Goal: Transaction & Acquisition: Download file/media

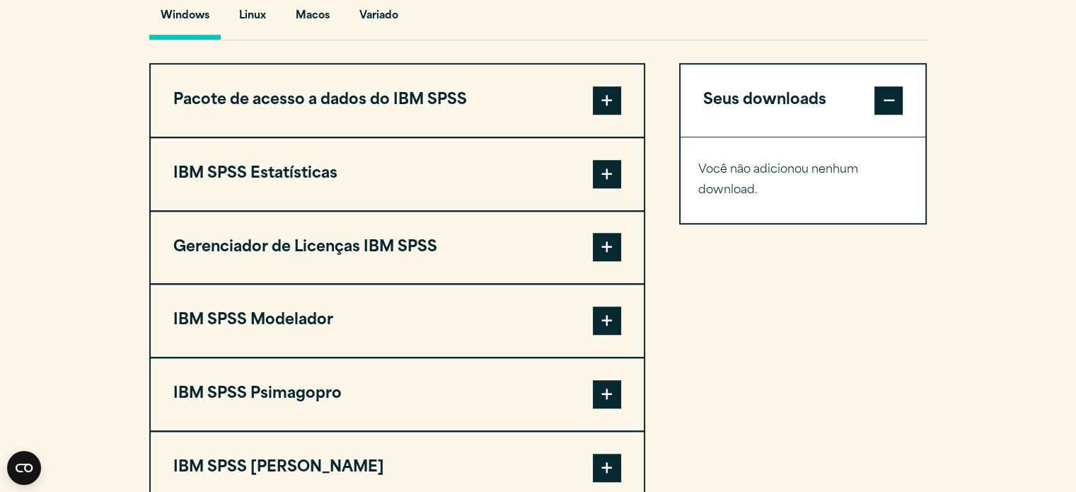
scroll to position [1143, 0]
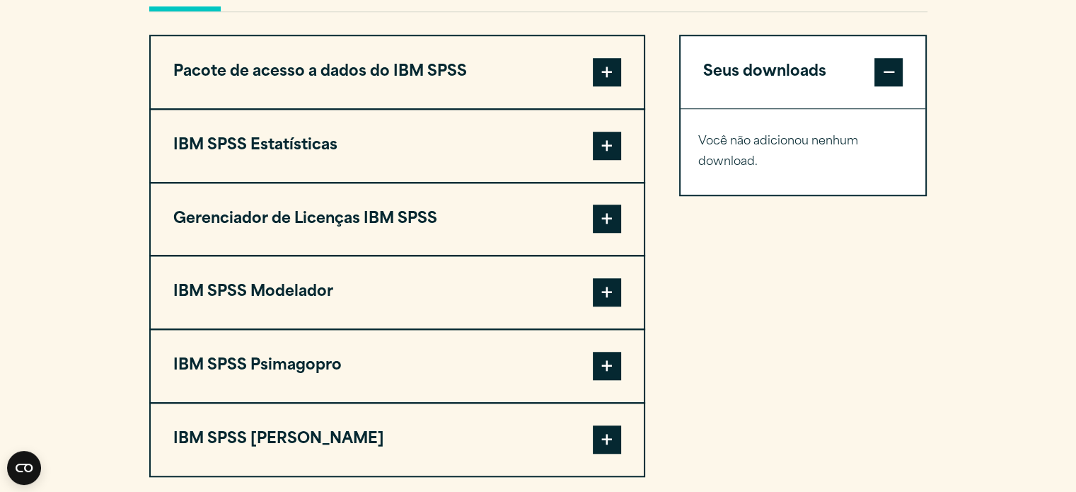
click at [603, 140] on span at bounding box center [607, 146] width 28 height 28
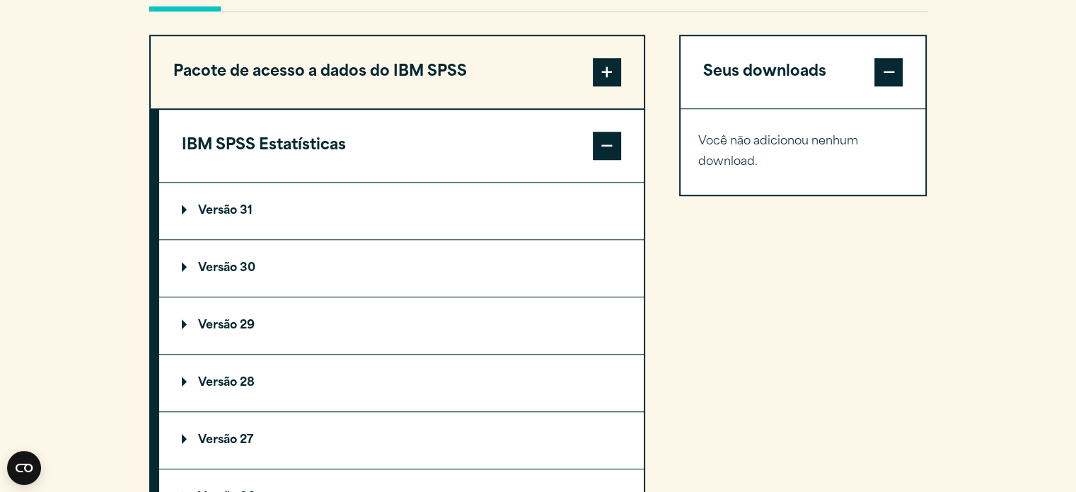
click at [228, 209] on font "Versão 31" at bounding box center [225, 210] width 54 height 11
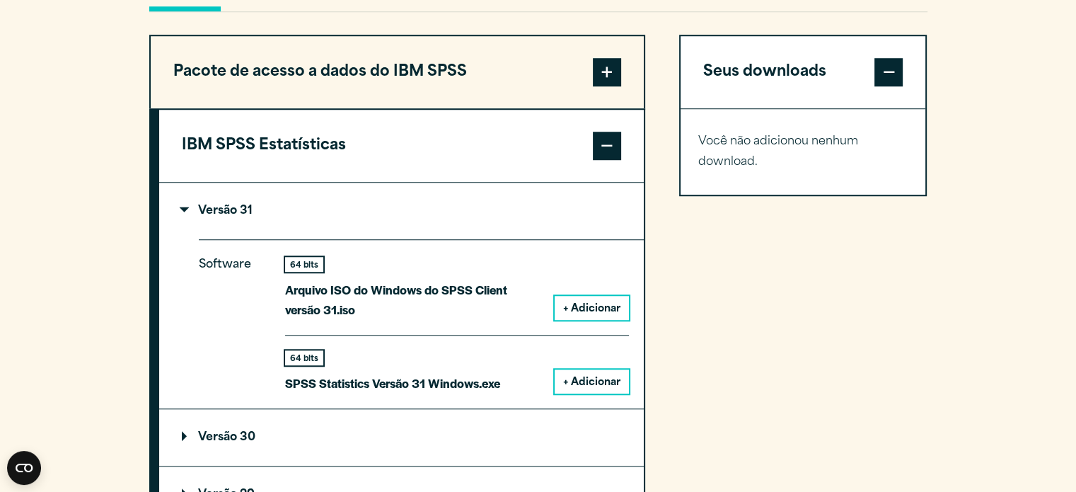
click at [589, 378] on font "+ Adicionar" at bounding box center [591, 382] width 57 height 11
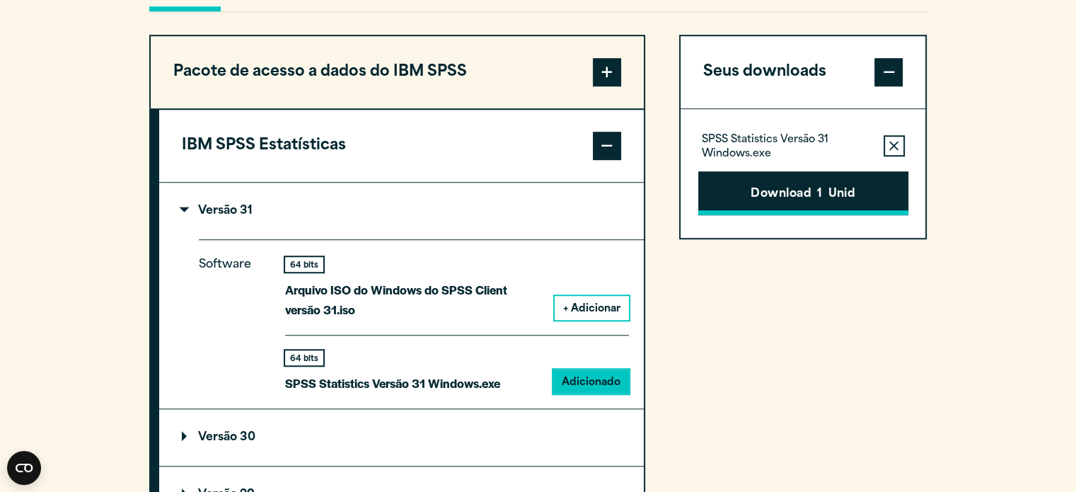
click at [809, 191] on font "Download" at bounding box center [780, 193] width 61 height 11
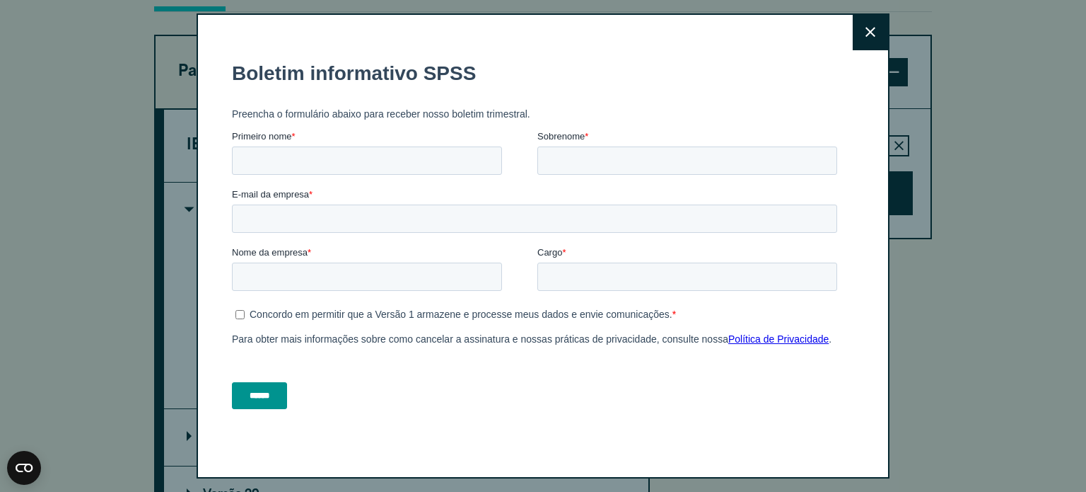
click at [864, 38] on button "Fechar" at bounding box center [870, 32] width 35 height 35
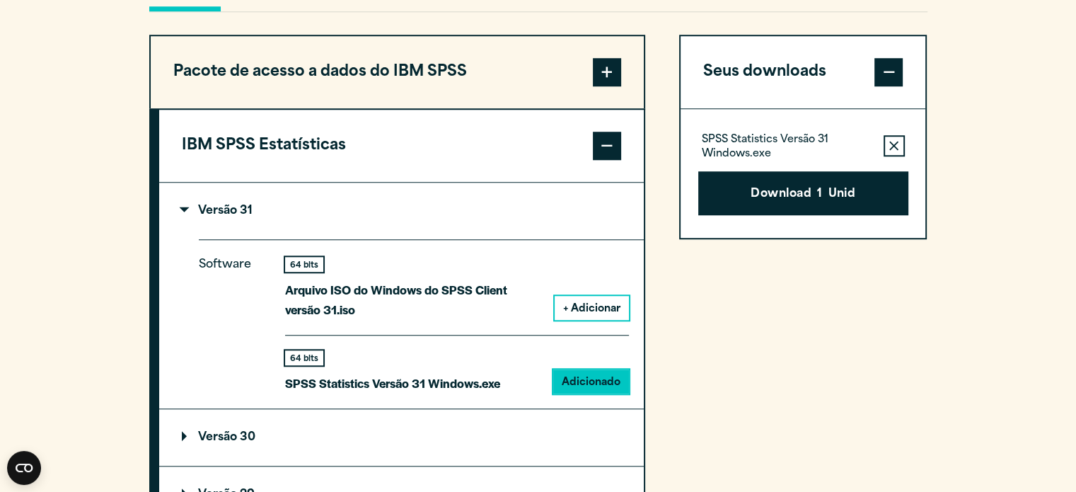
click at [589, 304] on font "+ Adicionar" at bounding box center [591, 308] width 57 height 11
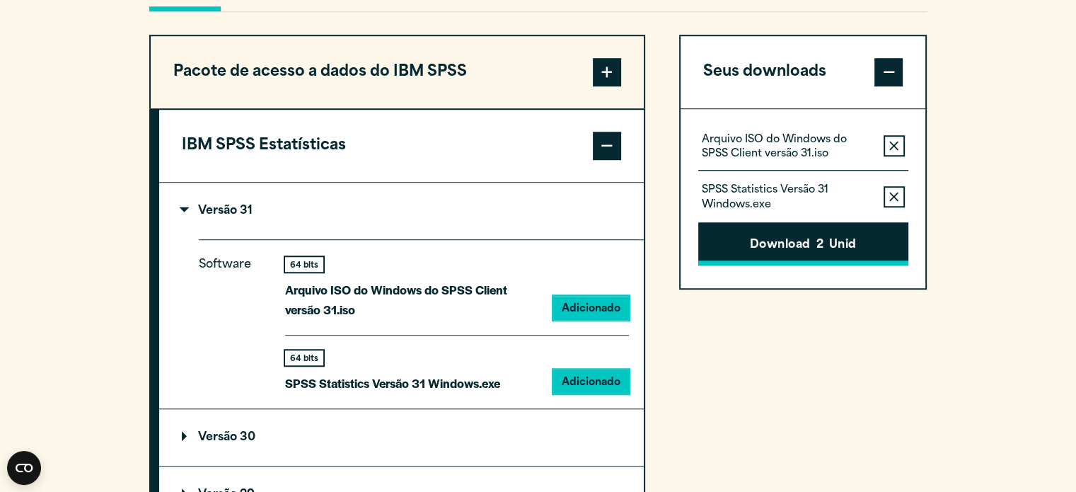
click at [797, 248] on font "Download" at bounding box center [780, 244] width 61 height 11
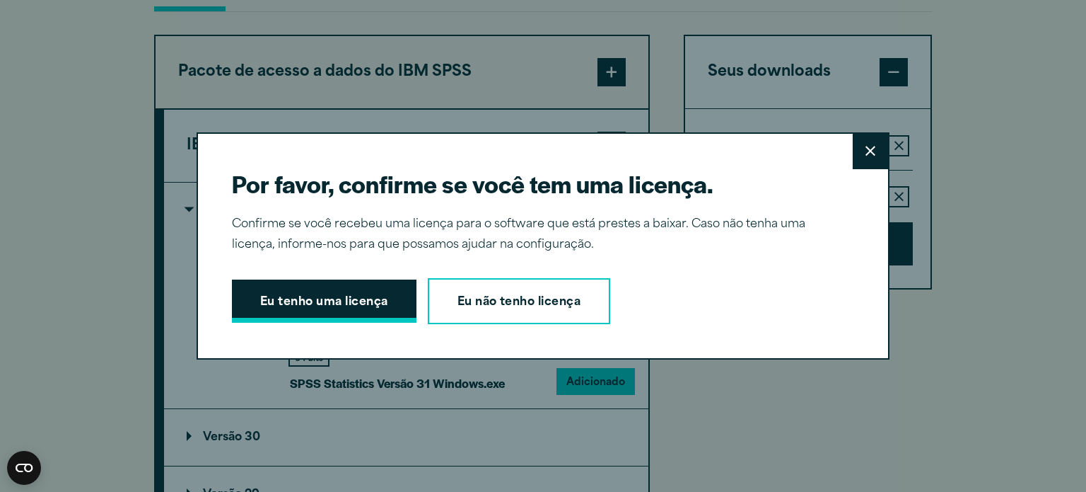
click at [385, 305] on button "Eu tenho uma licença" at bounding box center [324, 301] width 185 height 44
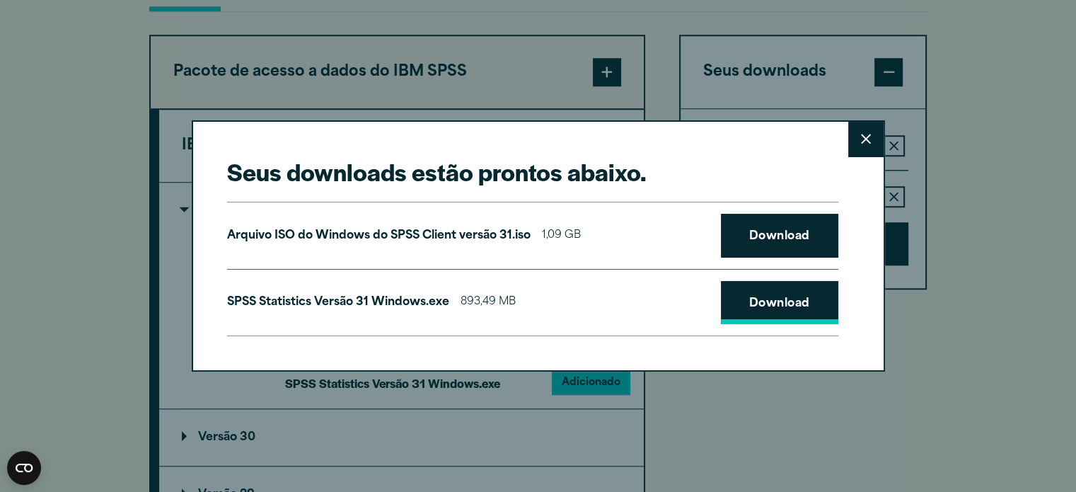
click at [747, 306] on link "Download" at bounding box center [779, 303] width 117 height 44
click at [778, 234] on font "Download" at bounding box center [779, 236] width 61 height 11
click at [676, 134] on div "Seus downloads estão prontos abaixo. [GEOGRAPHIC_DATA] Arquivo ISO do Windows d…" at bounding box center [538, 246] width 693 height 252
click at [861, 137] on icon at bounding box center [866, 139] width 10 height 11
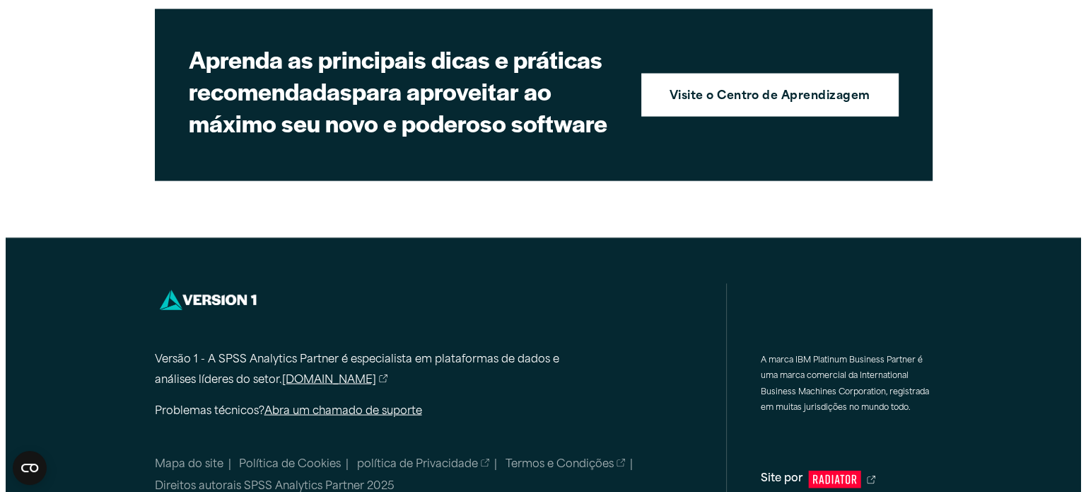
scroll to position [2896, 0]
